Goal: Transaction & Acquisition: Purchase product/service

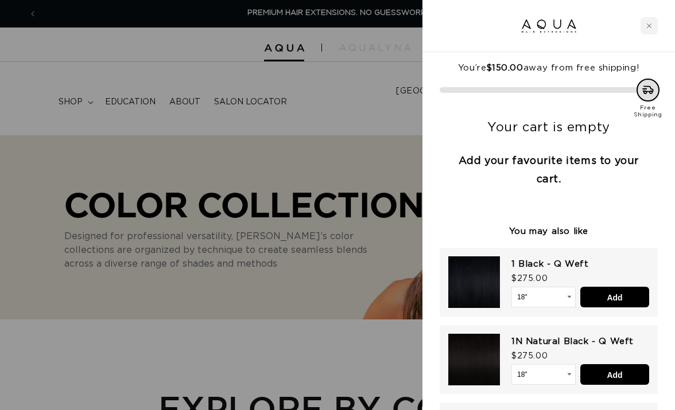
scroll to position [0, 593]
click at [650, 24] on icon "Close cart" at bounding box center [649, 26] width 6 height 6
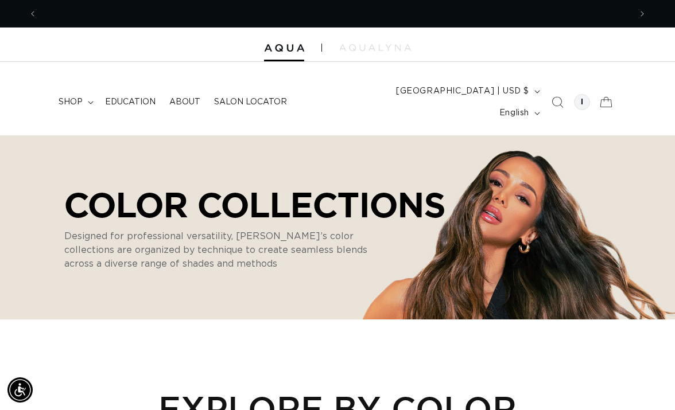
scroll to position [0, 1187]
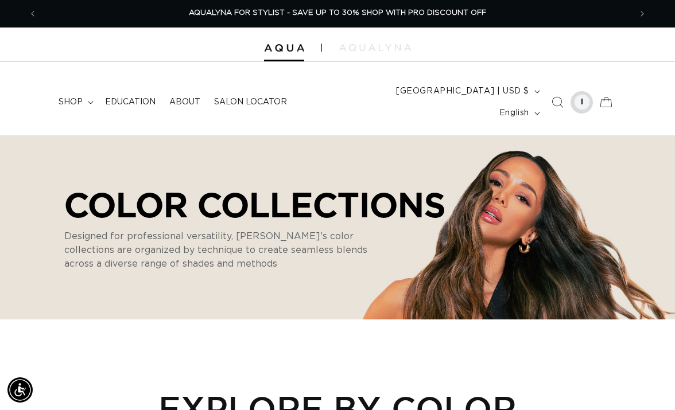
click at [584, 94] on div at bounding box center [582, 102] width 16 height 16
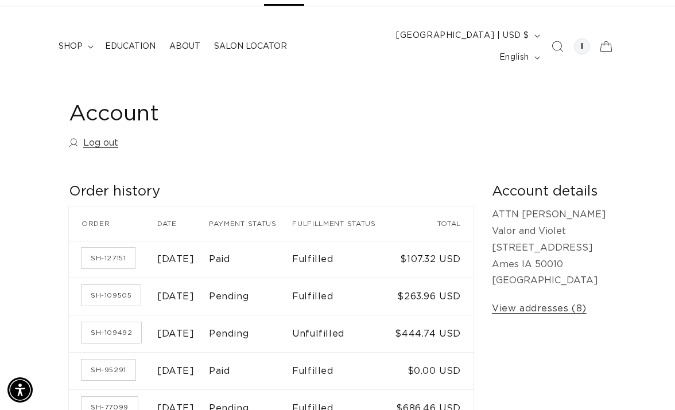
scroll to position [0, 593]
click at [73, 41] on span "shop" at bounding box center [71, 46] width 24 height 10
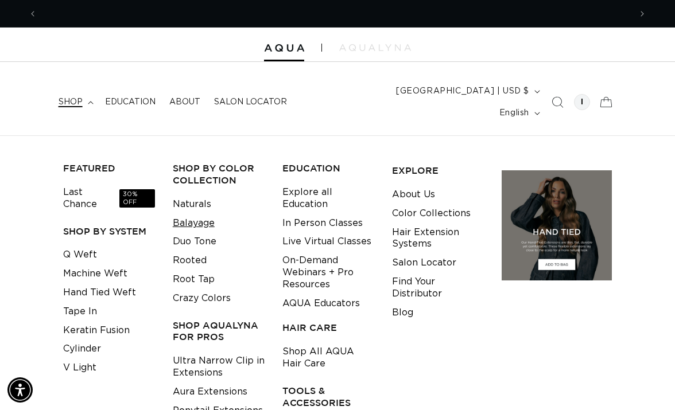
scroll to position [0, 1187]
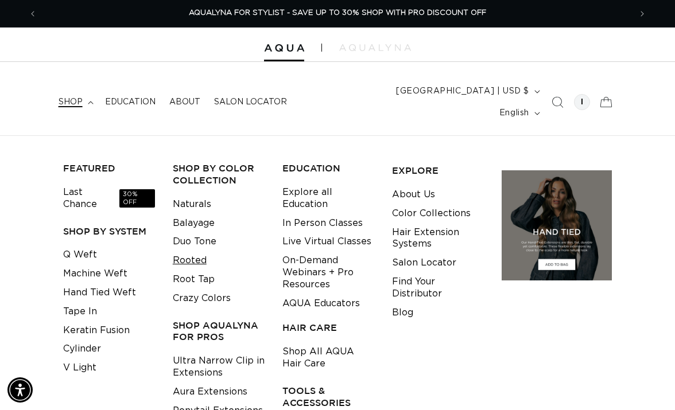
click at [186, 251] on link "Rooted" at bounding box center [190, 260] width 34 height 19
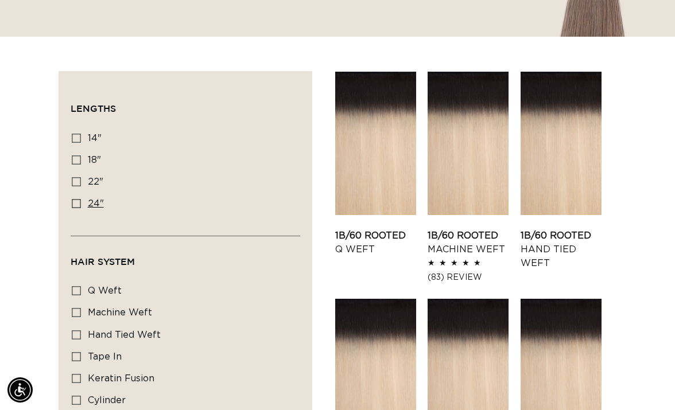
scroll to position [0, 593]
click at [77, 177] on icon at bounding box center [76, 181] width 9 height 9
click at [77, 177] on input "22" 22" (14 products)" at bounding box center [76, 181] width 9 height 9
checkbox input "true"
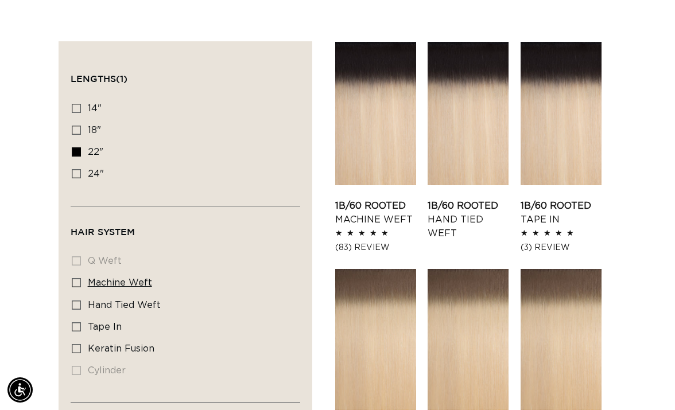
scroll to position [0, 1187]
click at [76, 278] on icon at bounding box center [76, 282] width 9 height 9
click at [76, 278] on input "machine weft machine weft (4 products)" at bounding box center [76, 282] width 9 height 9
checkbox input "true"
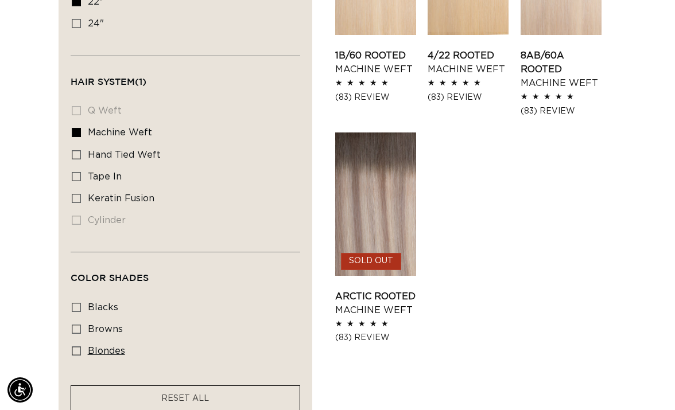
click at [76, 347] on icon at bounding box center [76, 351] width 9 height 9
click at [76, 347] on input "blondes blondes (4 products)" at bounding box center [76, 351] width 9 height 9
checkbox input "true"
